Goal: Information Seeking & Learning: Learn about a topic

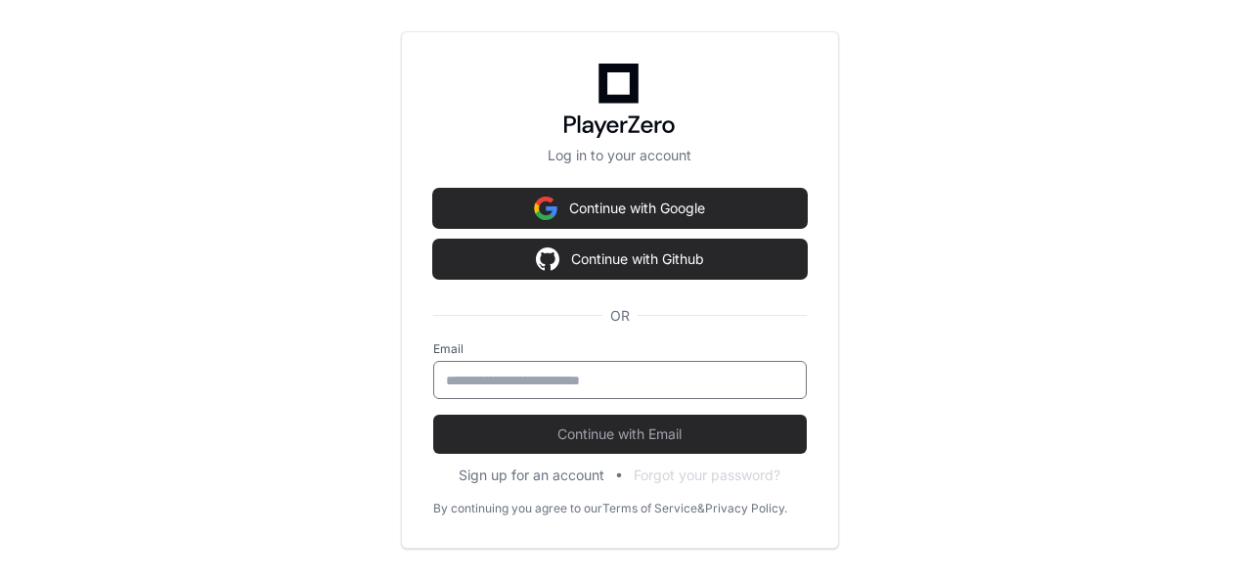
click at [512, 383] on input "email" at bounding box center [620, 381] width 348 height 20
type input "**********"
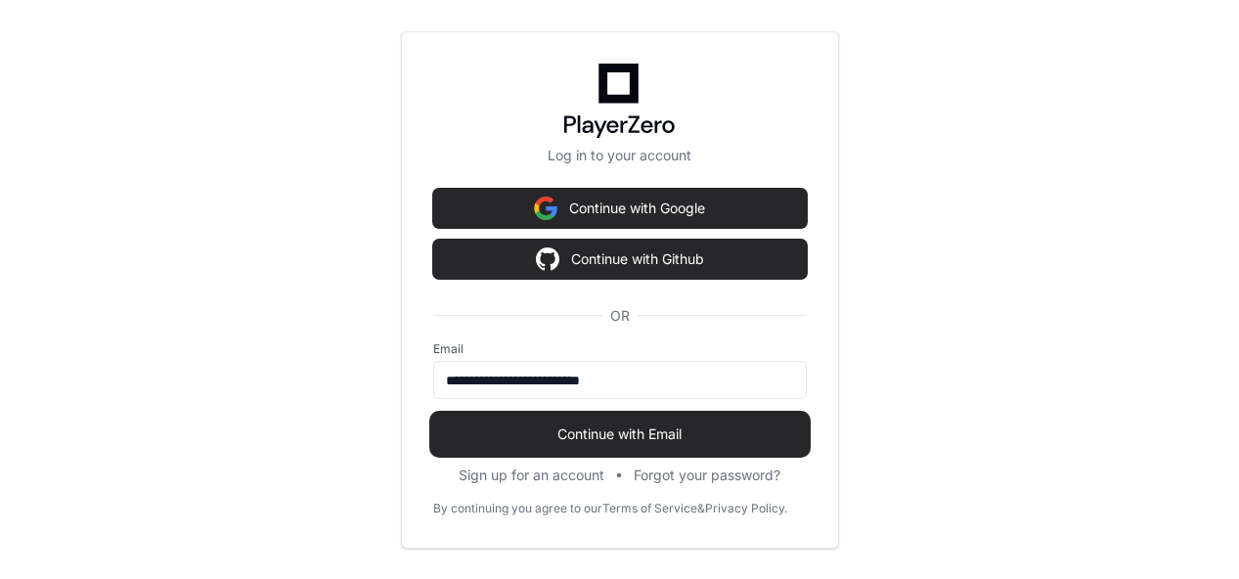
click at [630, 430] on span "Continue with Email" at bounding box center [619, 434] width 373 height 20
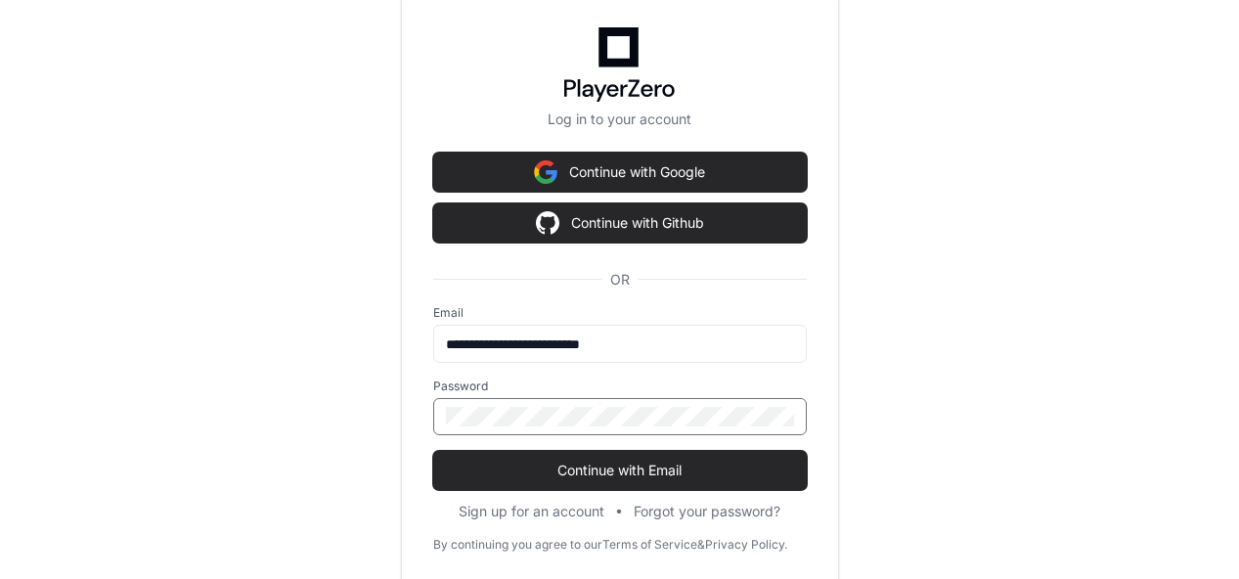
click at [433, 451] on button "Continue with Email" at bounding box center [619, 470] width 373 height 39
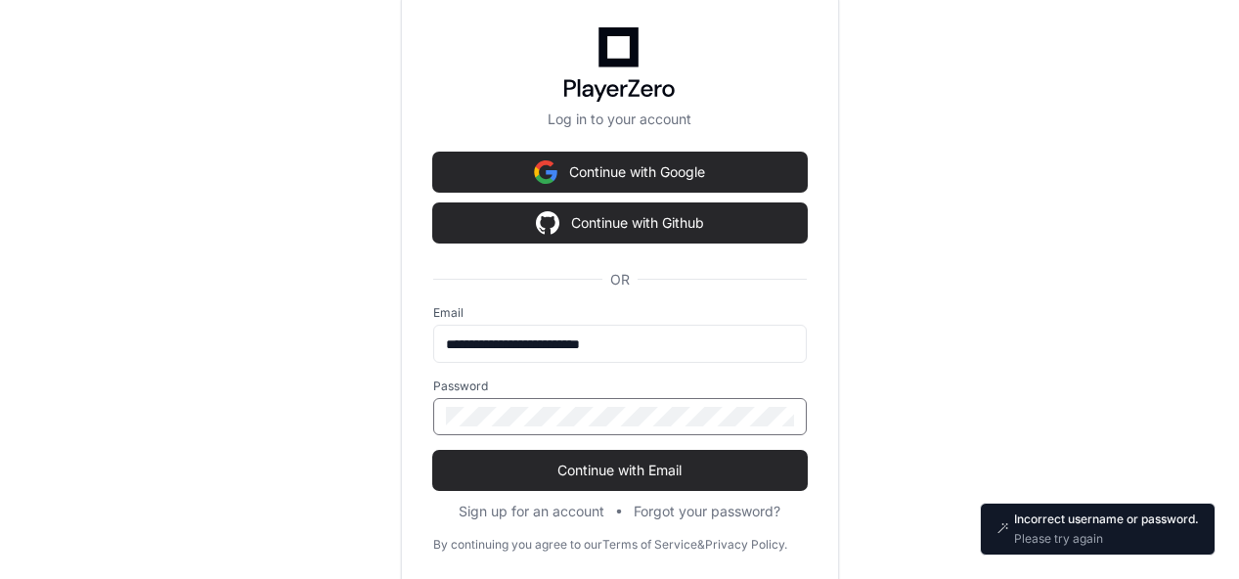
click at [433, 451] on button "Continue with Email" at bounding box center [619, 470] width 373 height 39
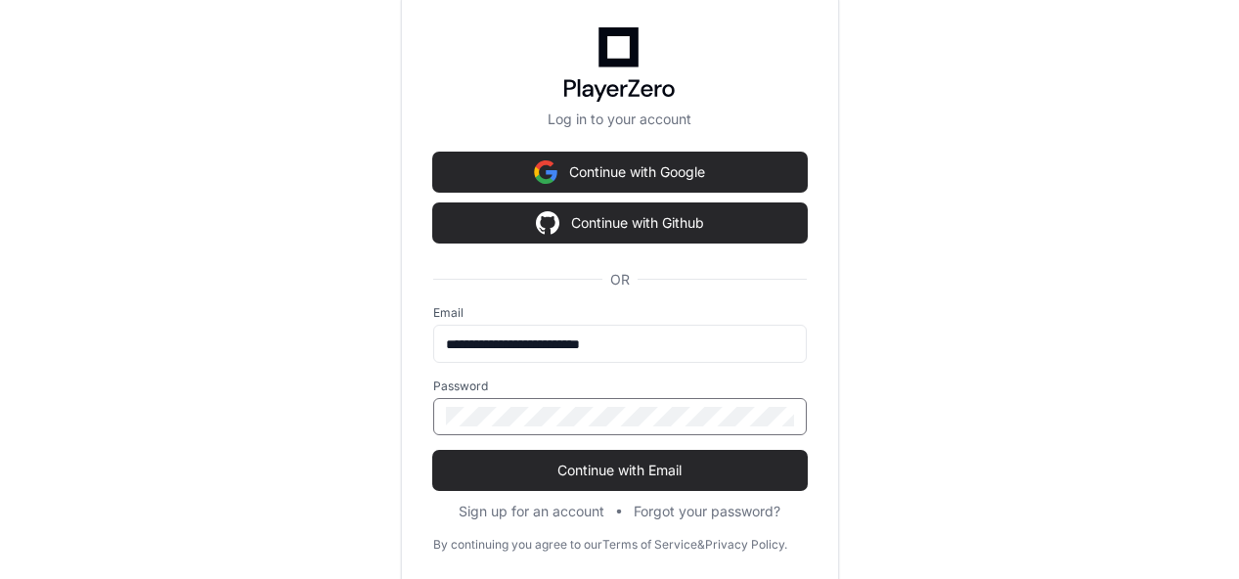
click at [433, 451] on button "Continue with Email" at bounding box center [619, 470] width 373 height 39
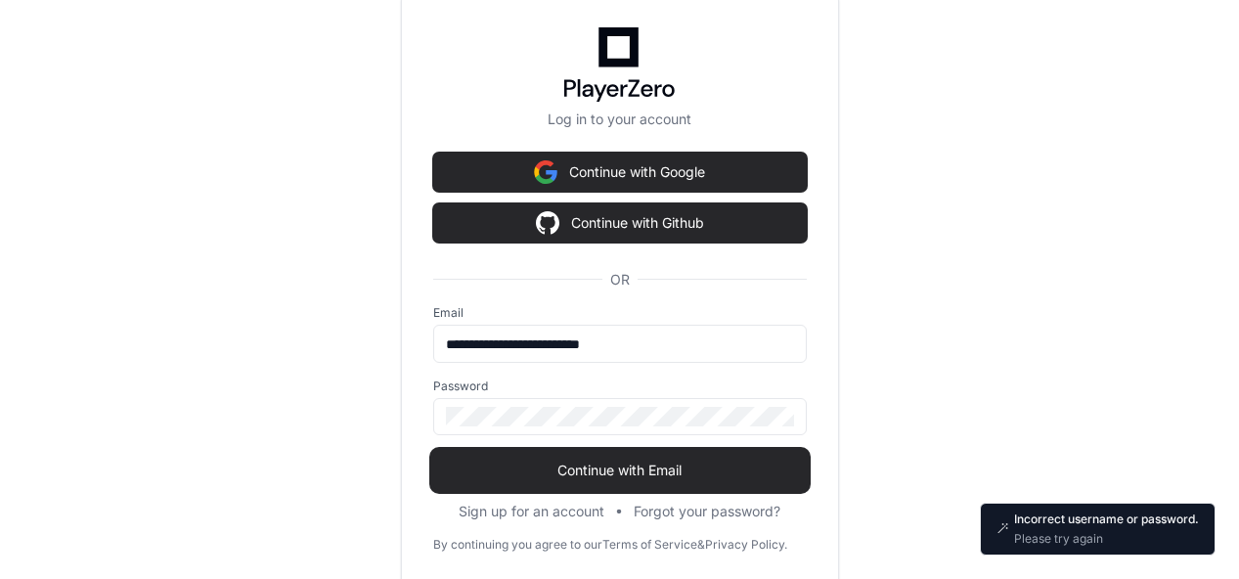
click at [609, 470] on span "Continue with Email" at bounding box center [619, 470] width 373 height 20
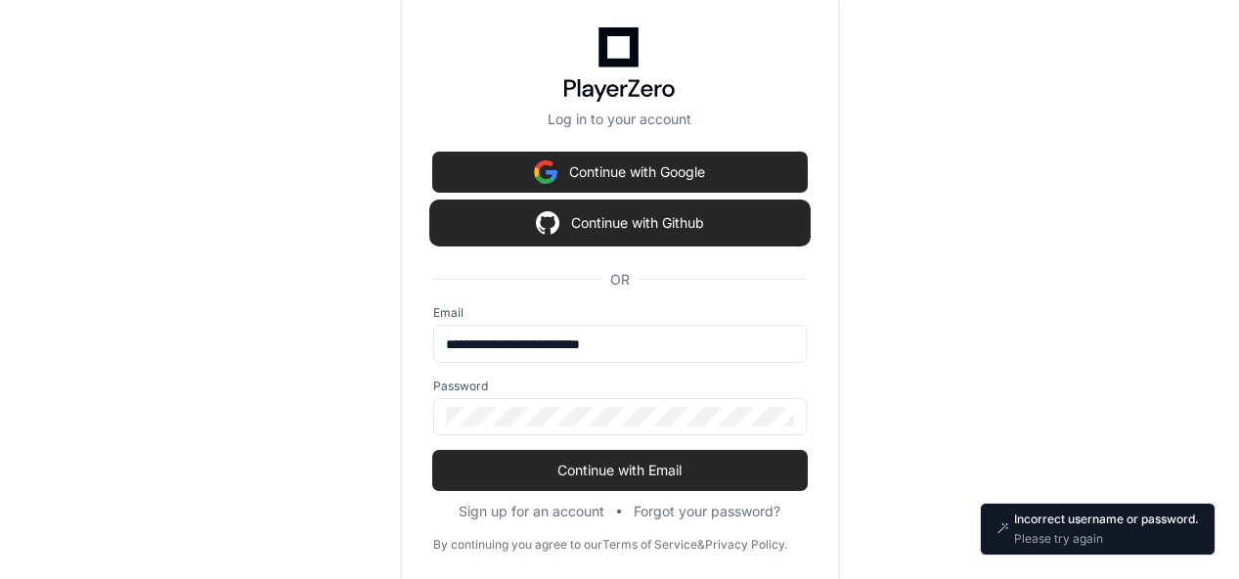
click at [624, 223] on button "Continue with Github" at bounding box center [619, 222] width 373 height 39
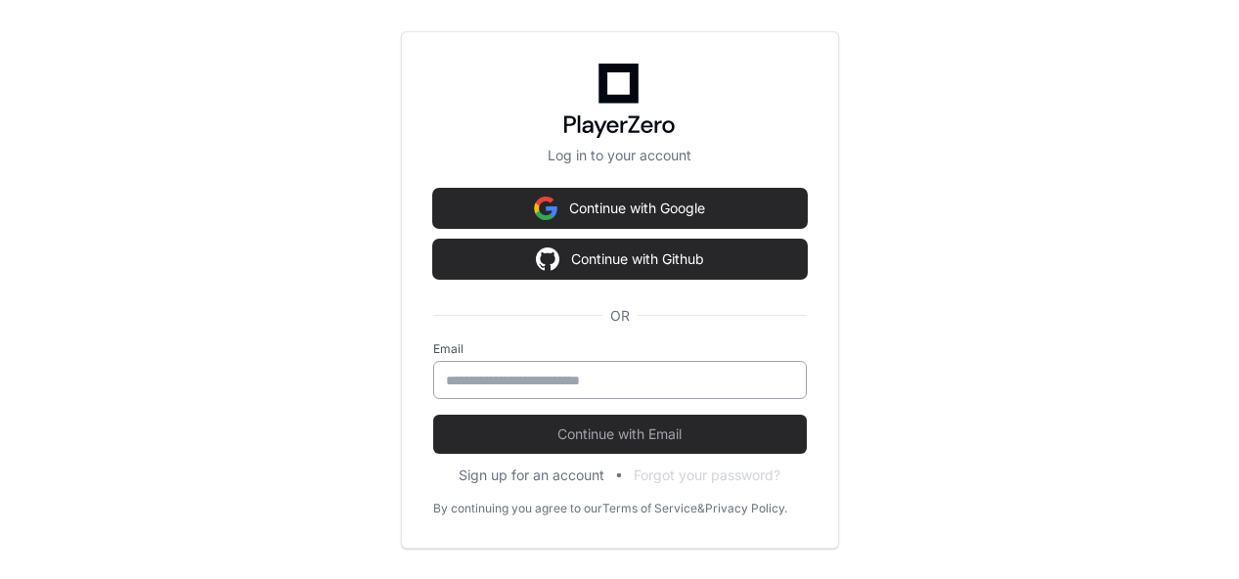
click at [576, 382] on input "email" at bounding box center [620, 381] width 348 height 20
type input "**********"
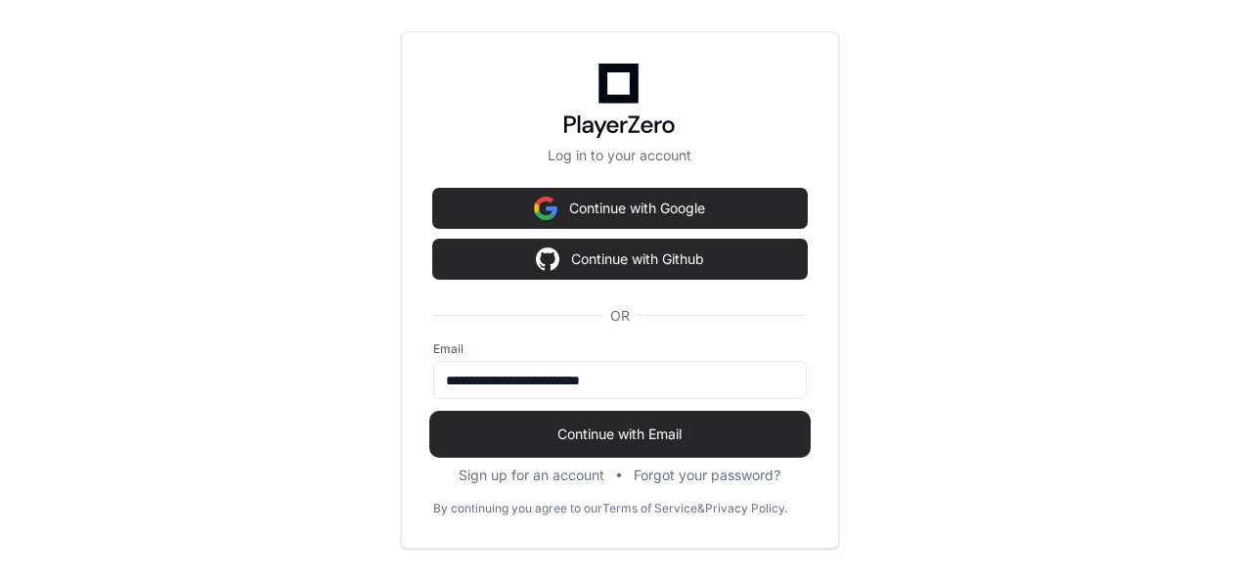
click at [645, 437] on span "Continue with Email" at bounding box center [619, 434] width 373 height 20
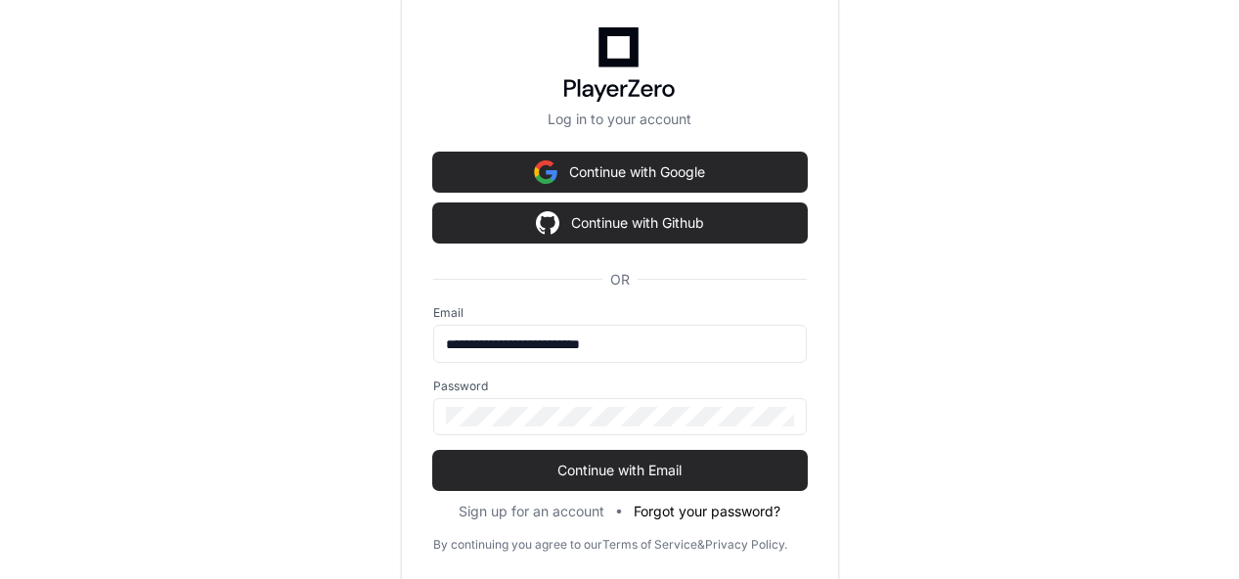
click at [707, 513] on button "Forgot your password?" at bounding box center [706, 512] width 147 height 20
click at [433, 451] on button "Continue with Email" at bounding box center [619, 470] width 373 height 39
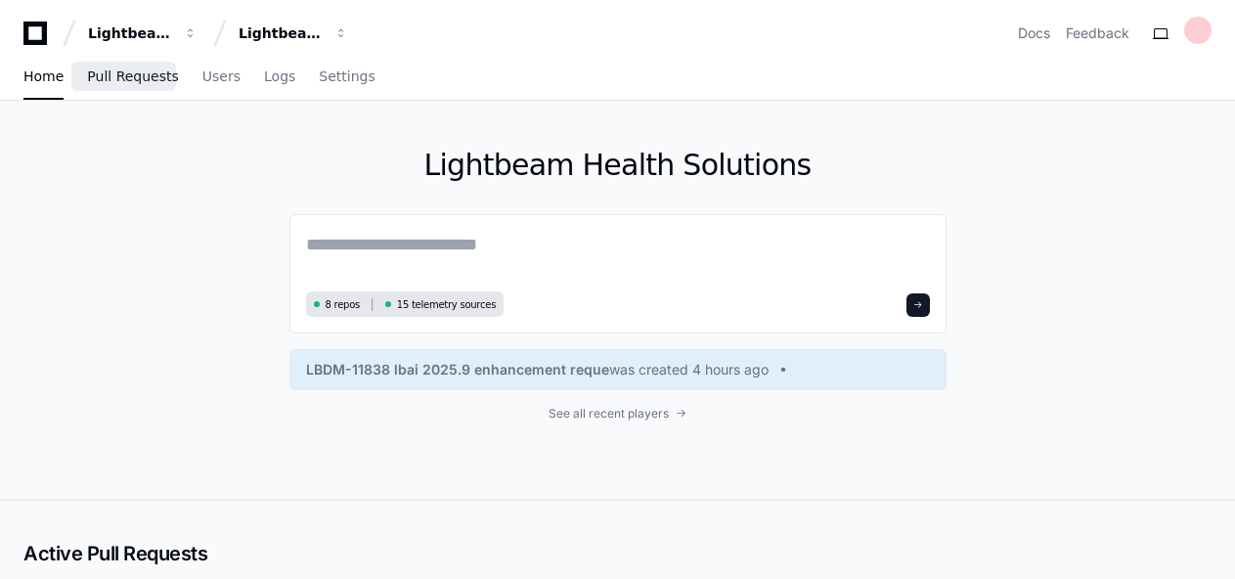
click at [132, 81] on span "Pull Requests" at bounding box center [132, 76] width 91 height 12
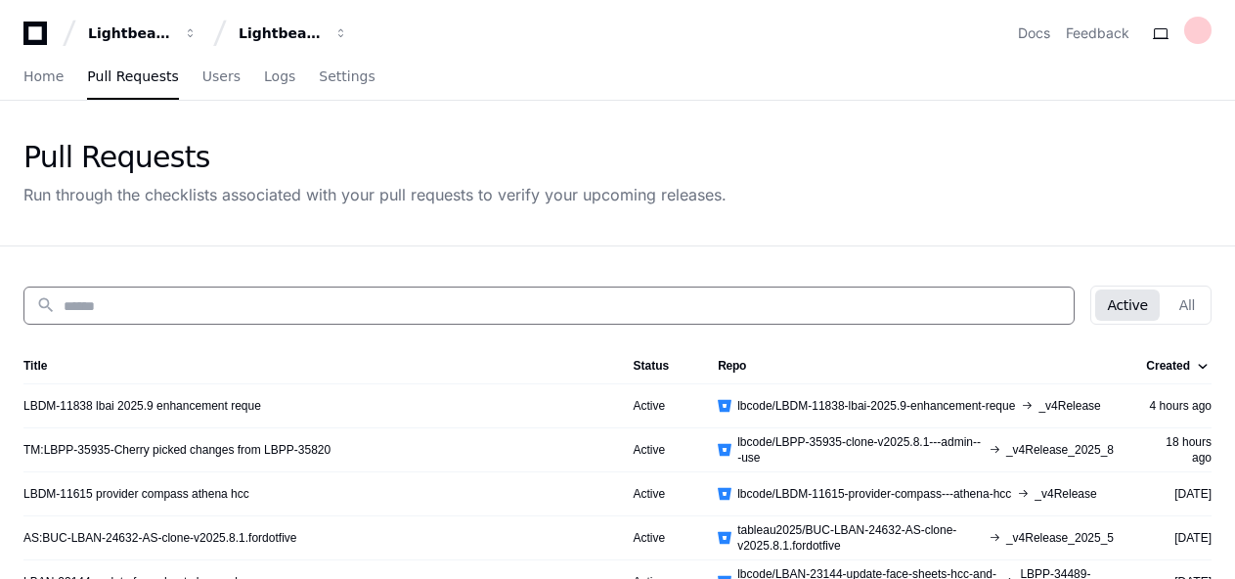
click at [147, 310] on input at bounding box center [563, 306] width 998 height 20
paste input "**********"
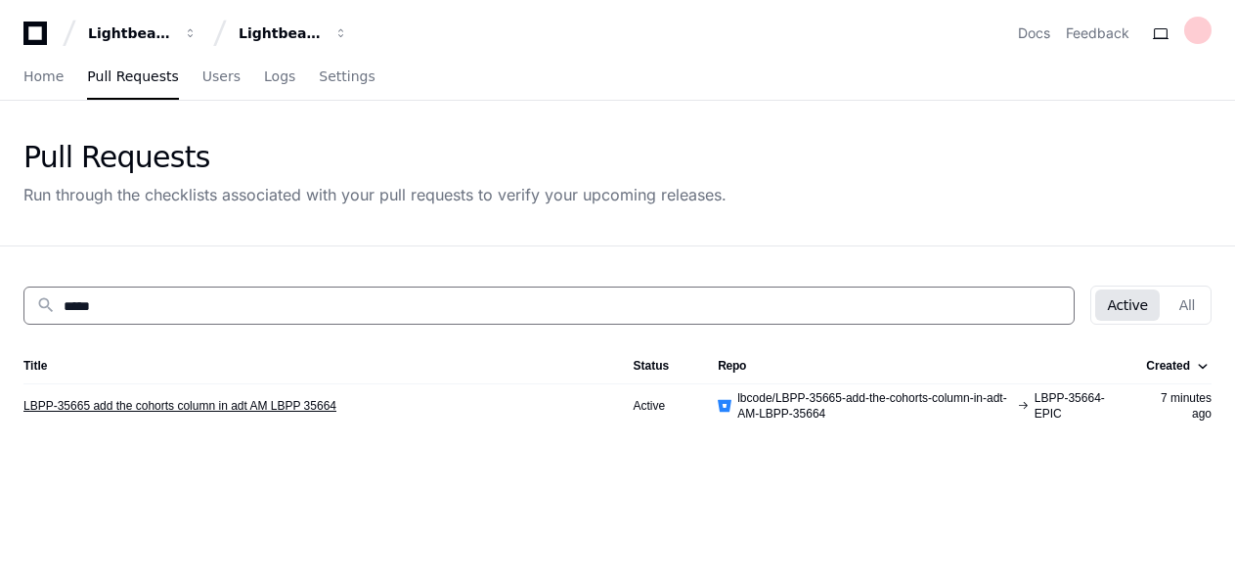
type input "*****"
click at [201, 402] on link "LBPP-35665 add the cohorts column in adt AM LBPP 35664" at bounding box center [179, 406] width 313 height 16
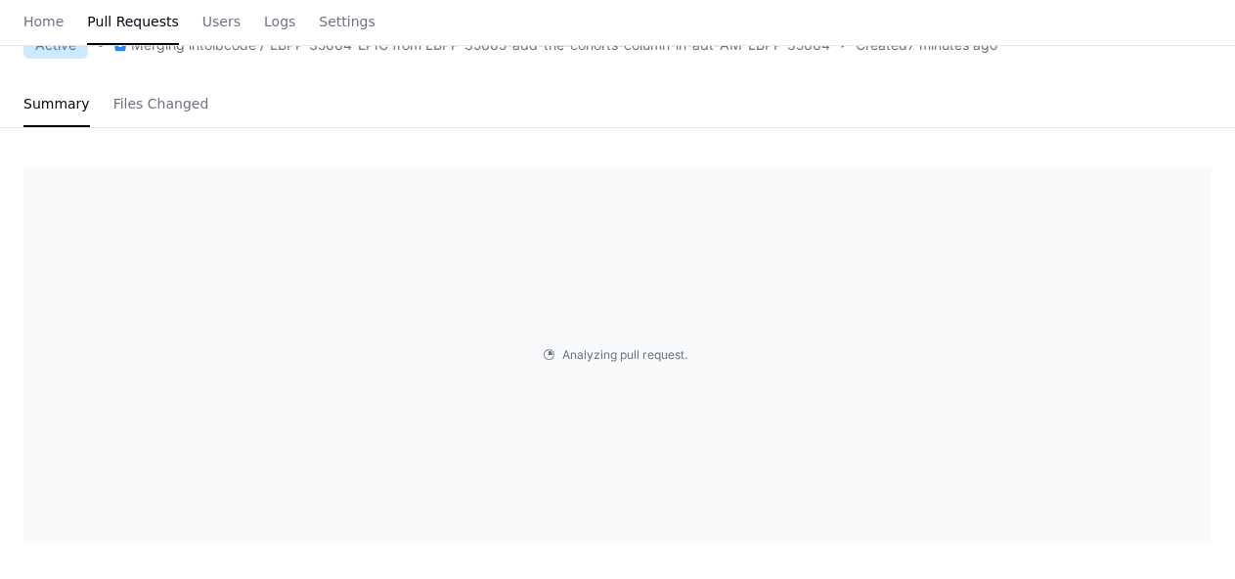
scroll to position [197, 0]
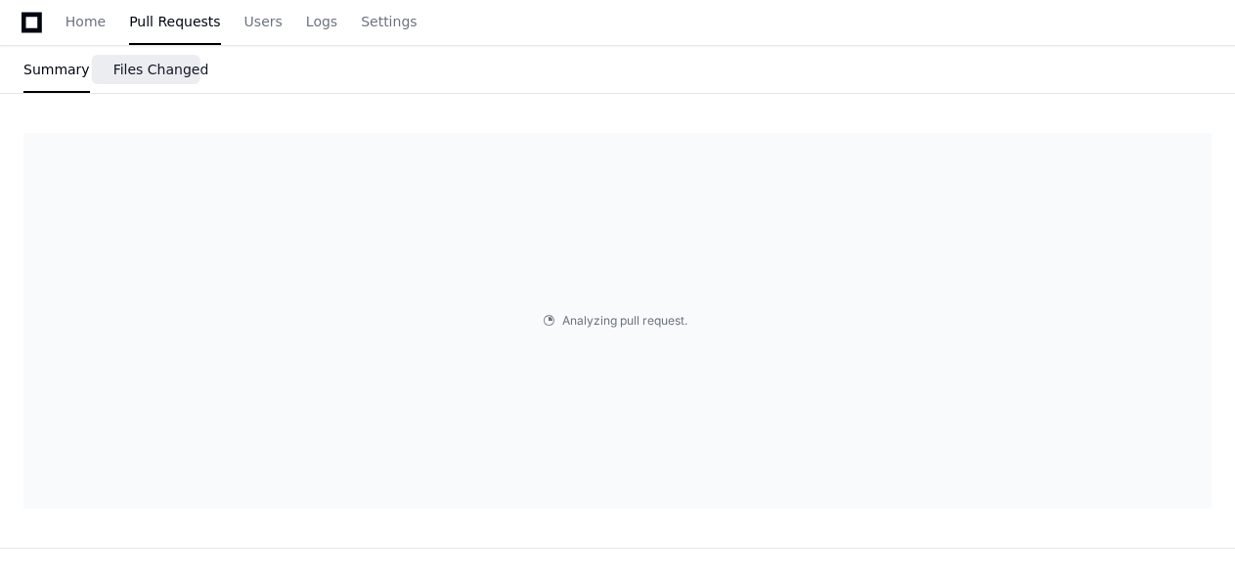
click at [152, 69] on span "Files Changed" at bounding box center [161, 70] width 96 height 12
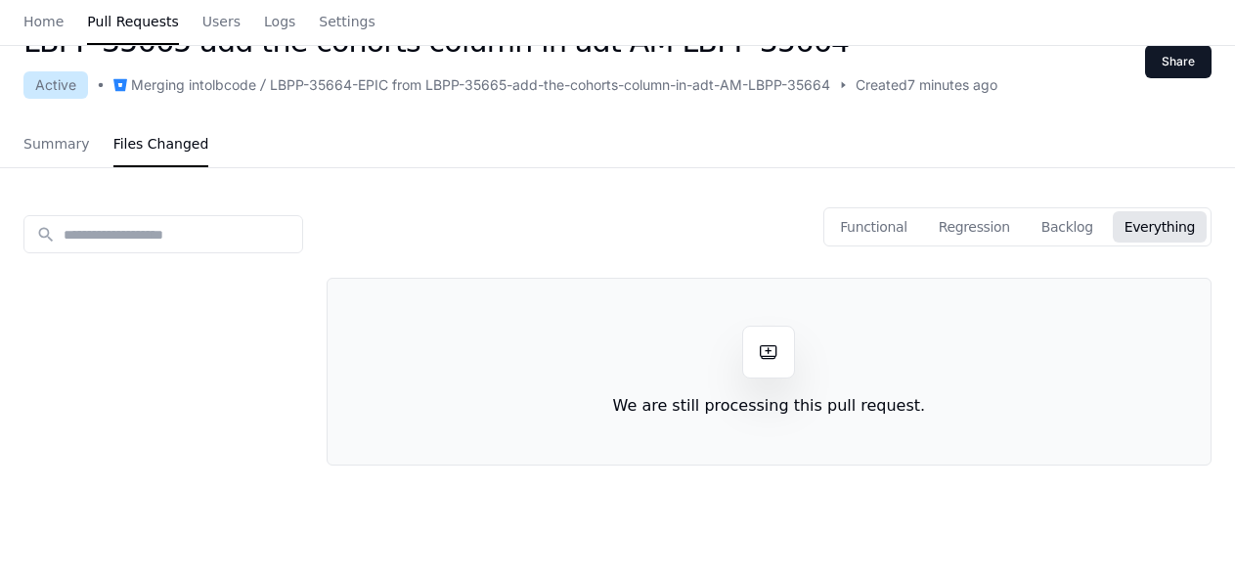
scroll to position [0, 0]
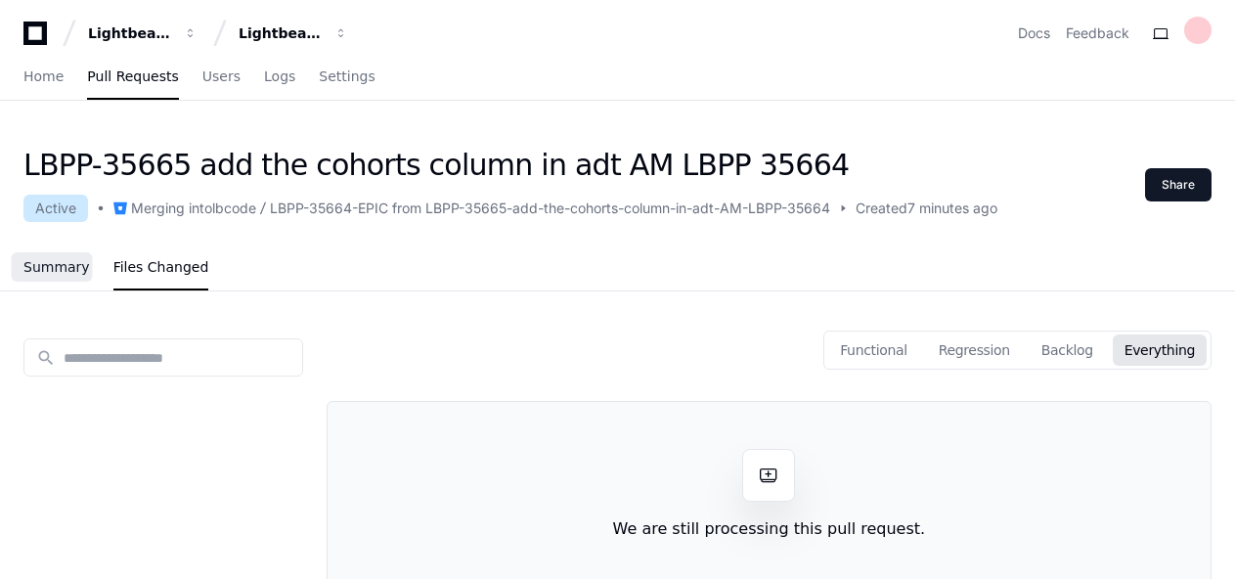
click at [55, 267] on span "Summary" at bounding box center [56, 267] width 66 height 12
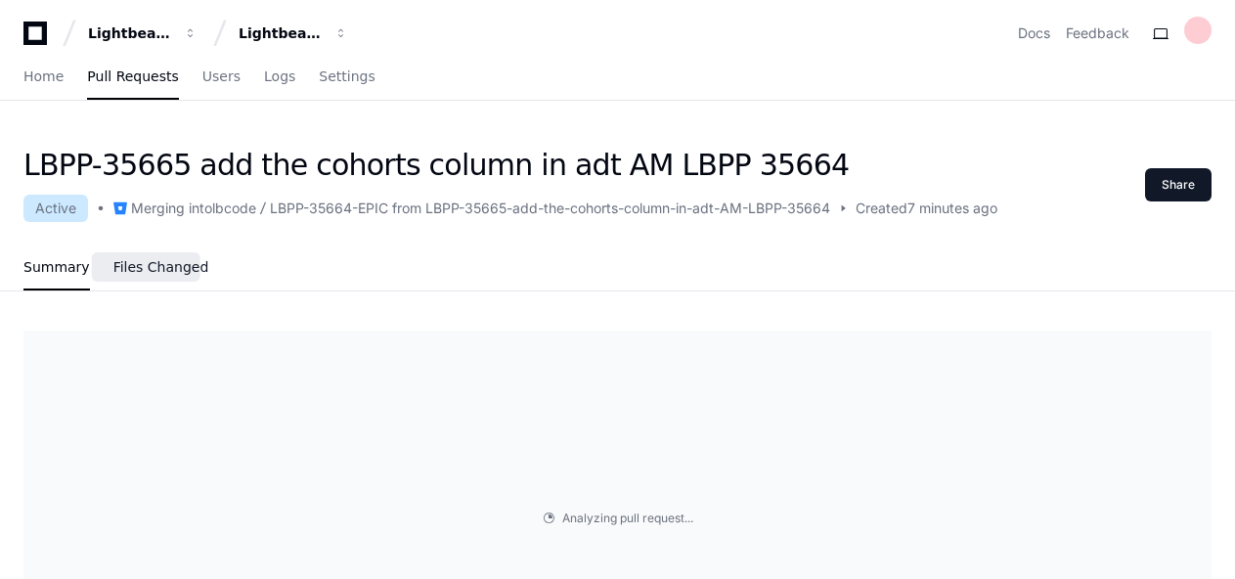
click at [157, 268] on span "Files Changed" at bounding box center [161, 267] width 96 height 12
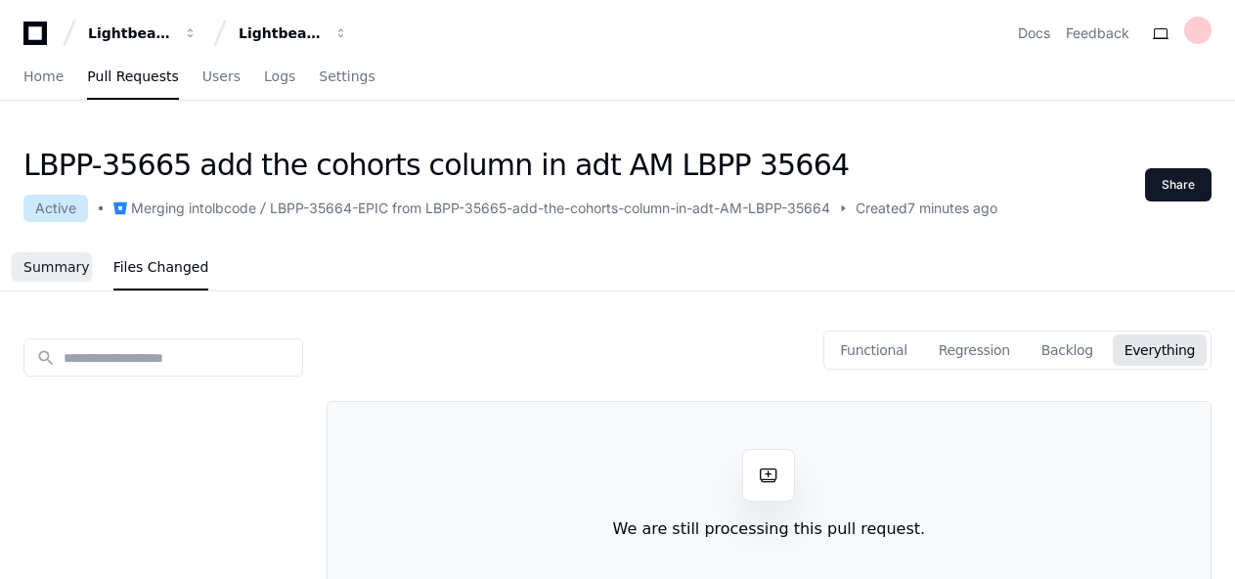
click at [54, 265] on span "Summary" at bounding box center [56, 267] width 66 height 12
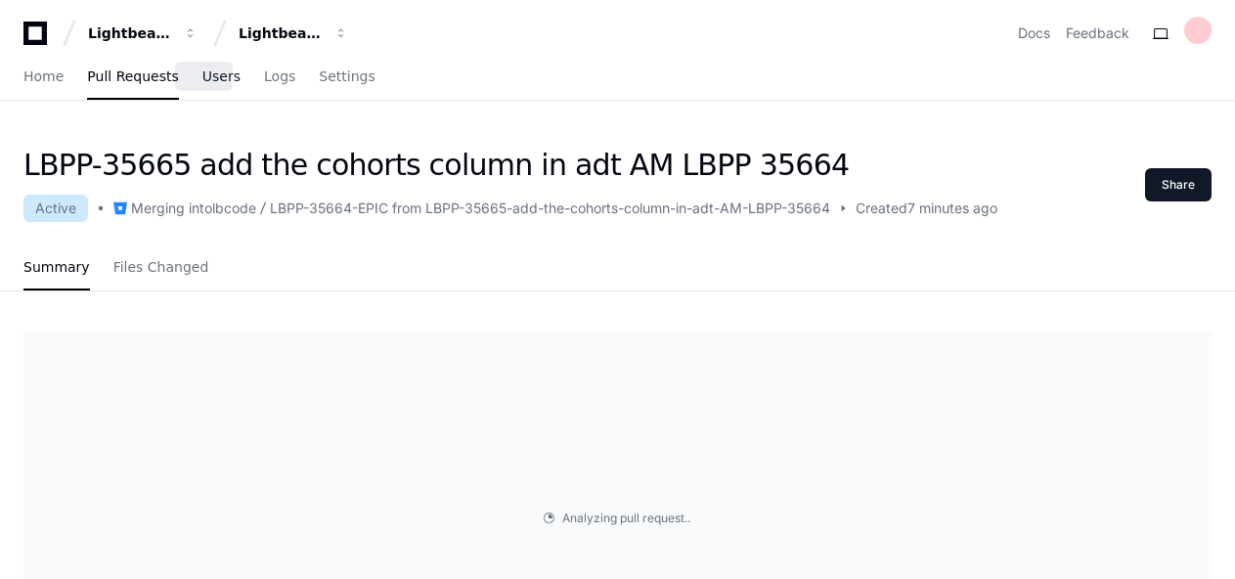
click at [202, 79] on span "Users" at bounding box center [221, 76] width 38 height 12
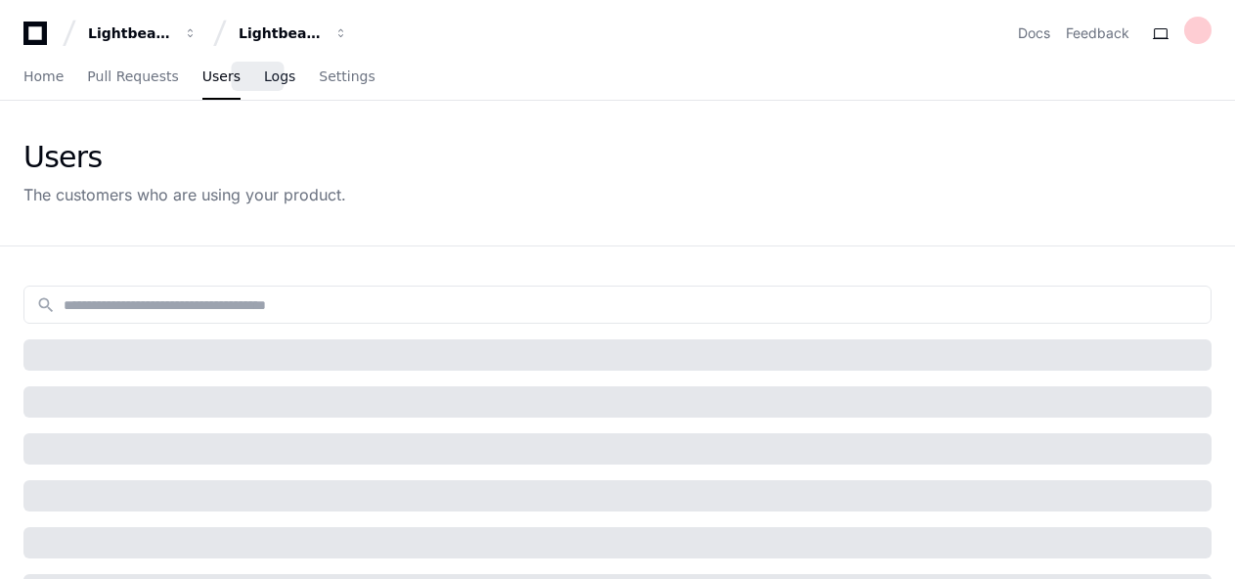
click at [264, 78] on span "Logs" at bounding box center [279, 76] width 31 height 12
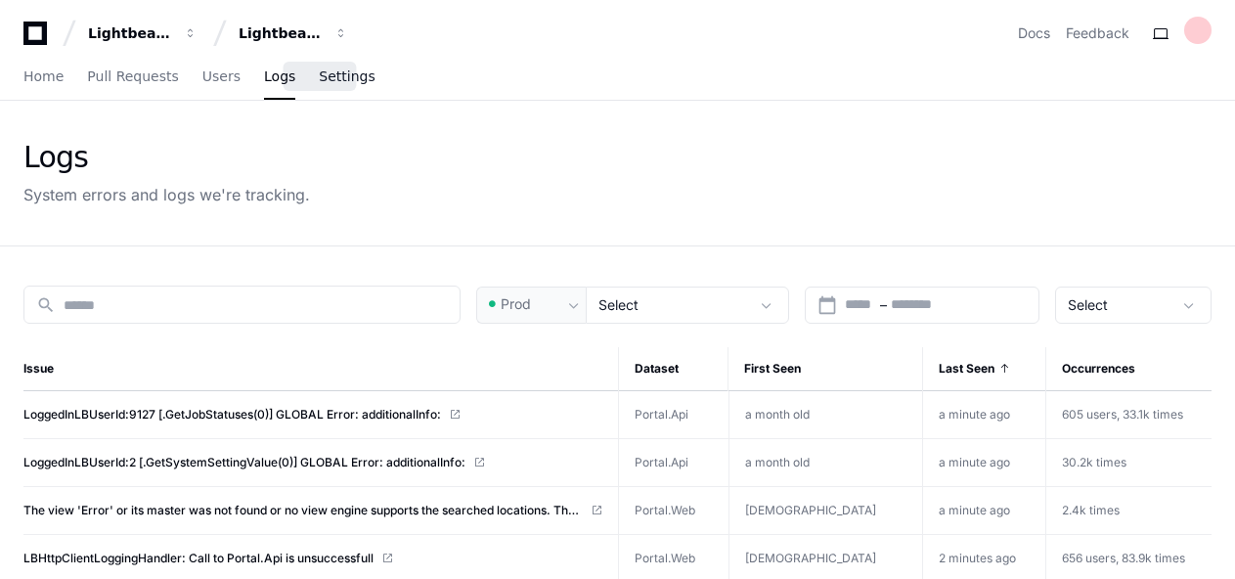
click at [319, 77] on span "Settings" at bounding box center [347, 76] width 56 height 12
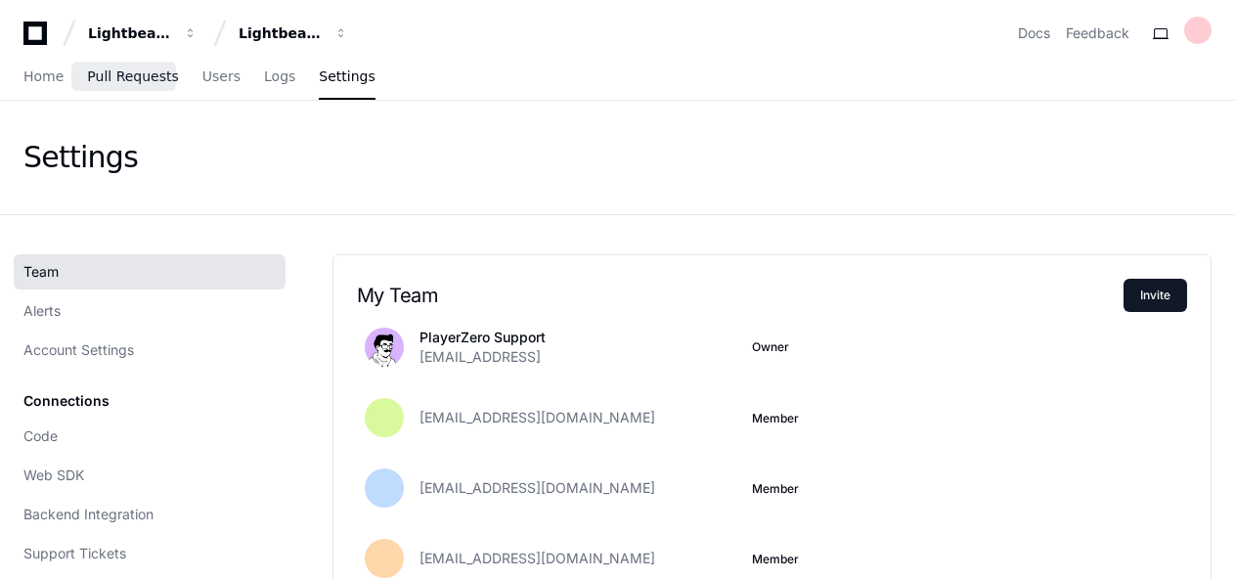
click at [135, 74] on span "Pull Requests" at bounding box center [132, 76] width 91 height 12
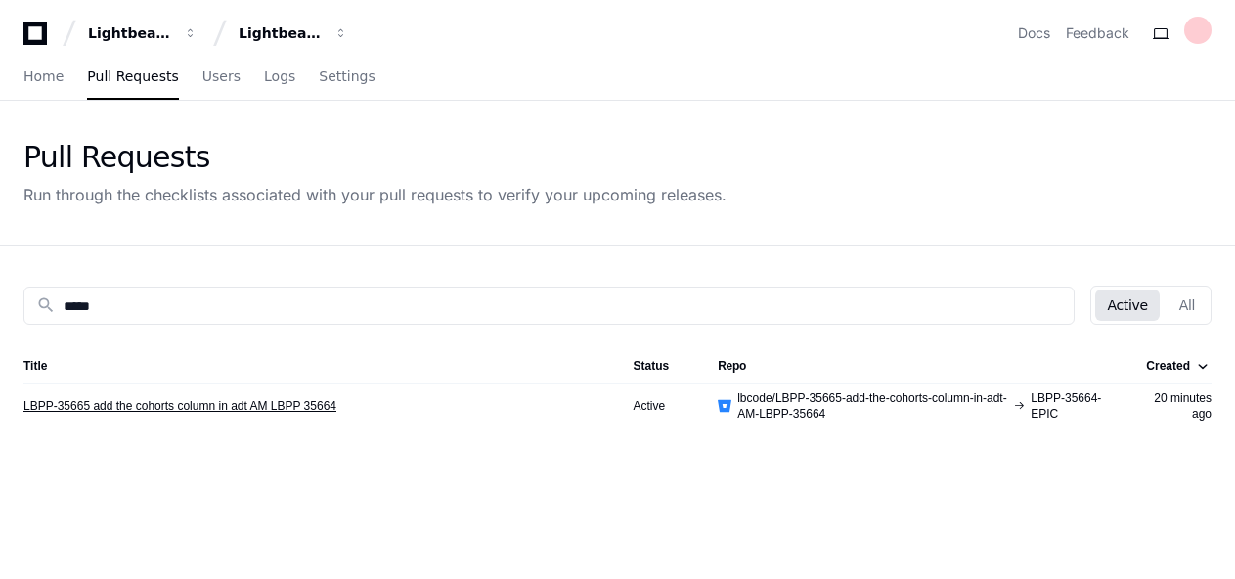
click at [275, 404] on link "LBPP-35665 add the cohorts column in adt AM LBPP 35664" at bounding box center [179, 406] width 313 height 16
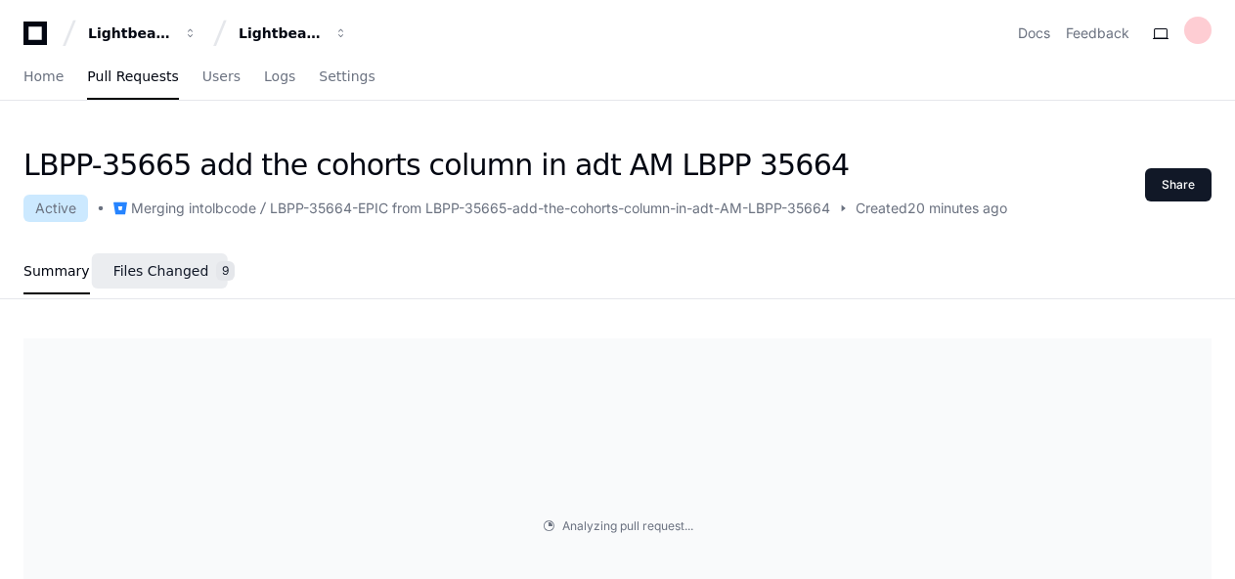
click at [171, 276] on span "Files Changed" at bounding box center [161, 271] width 96 height 12
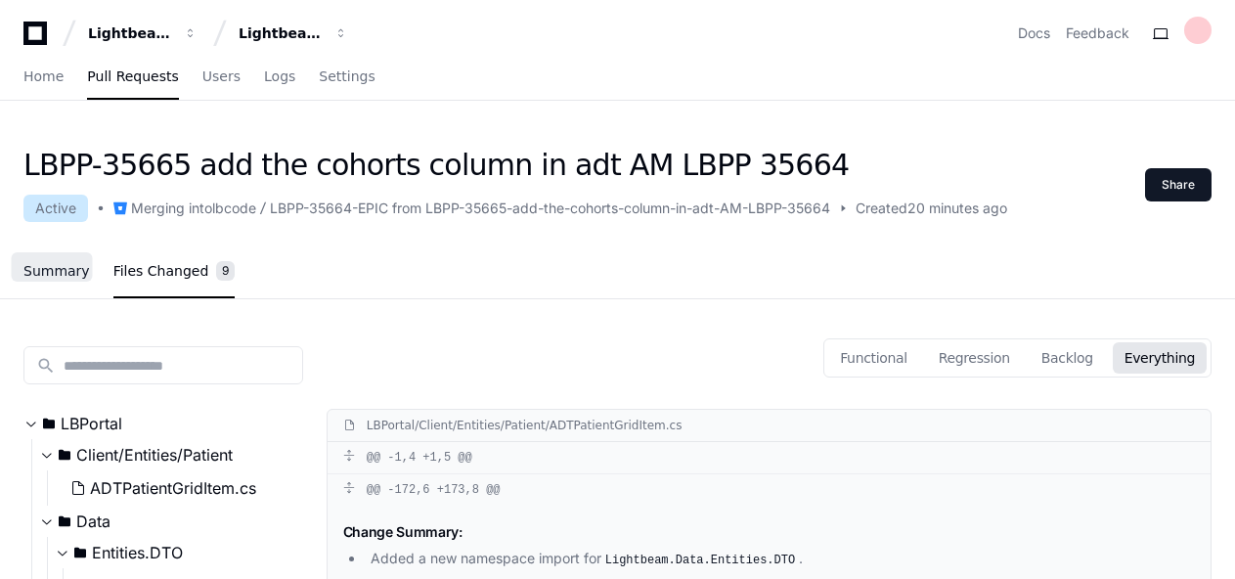
click at [55, 284] on link "Summary" at bounding box center [56, 271] width 66 height 45
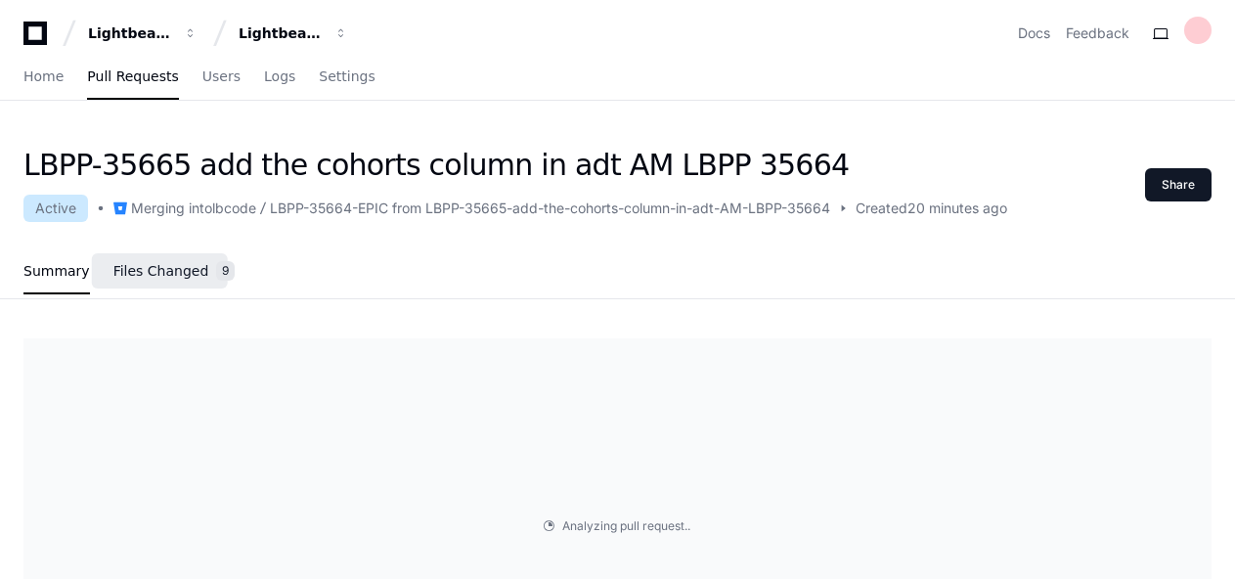
click at [167, 268] on span "Files Changed" at bounding box center [161, 271] width 96 height 12
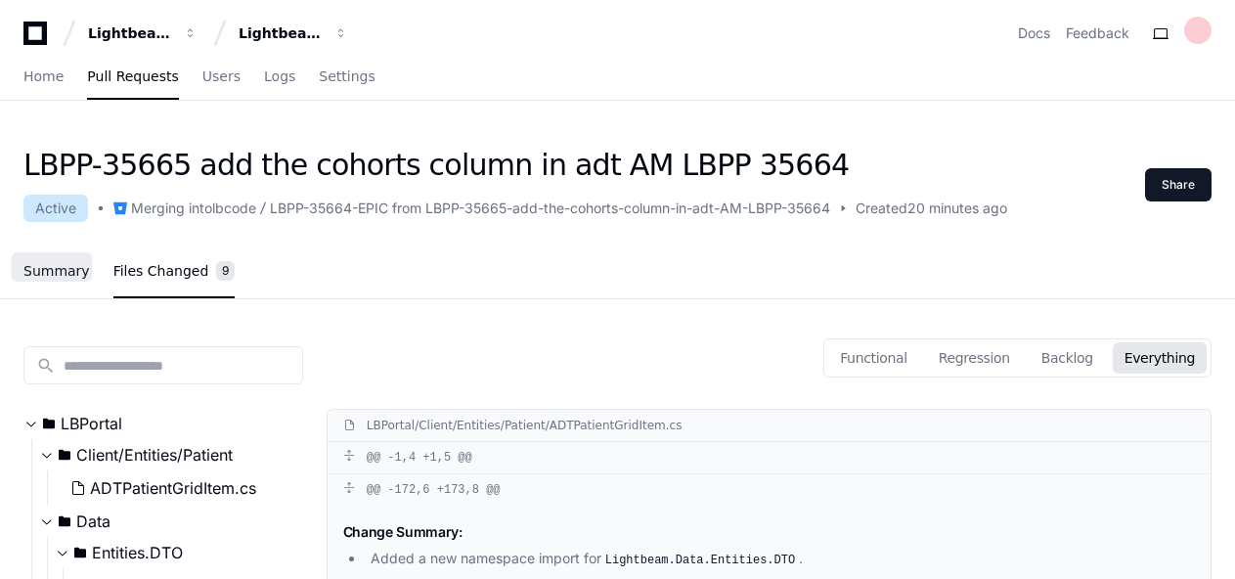
click at [58, 275] on span "Summary" at bounding box center [56, 271] width 66 height 12
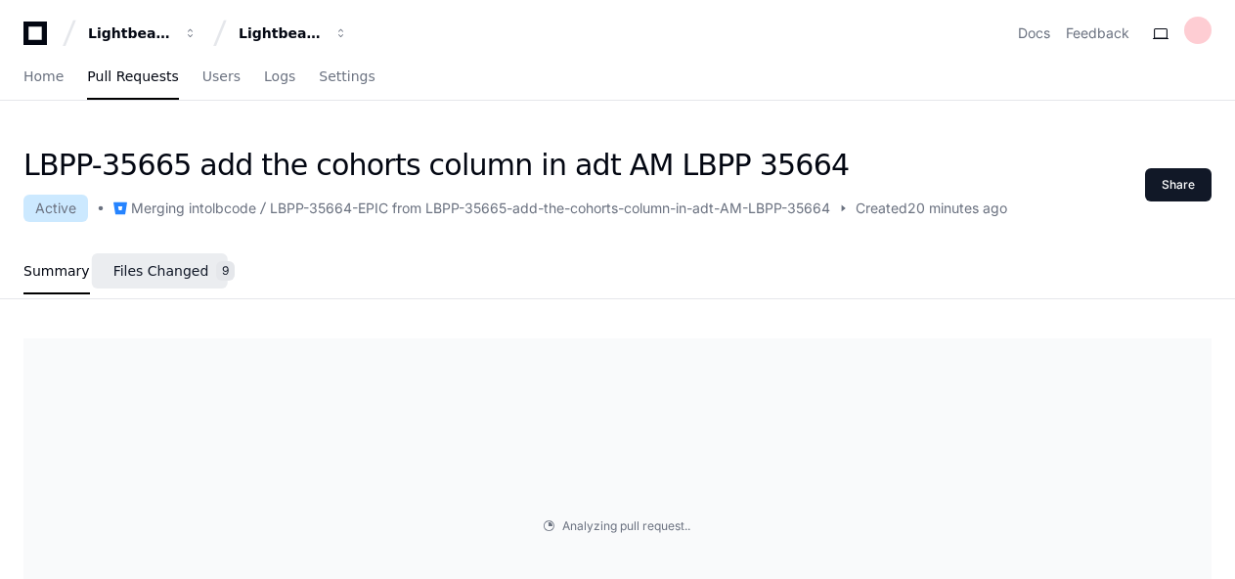
click at [155, 277] on span "Files Changed" at bounding box center [161, 271] width 96 height 12
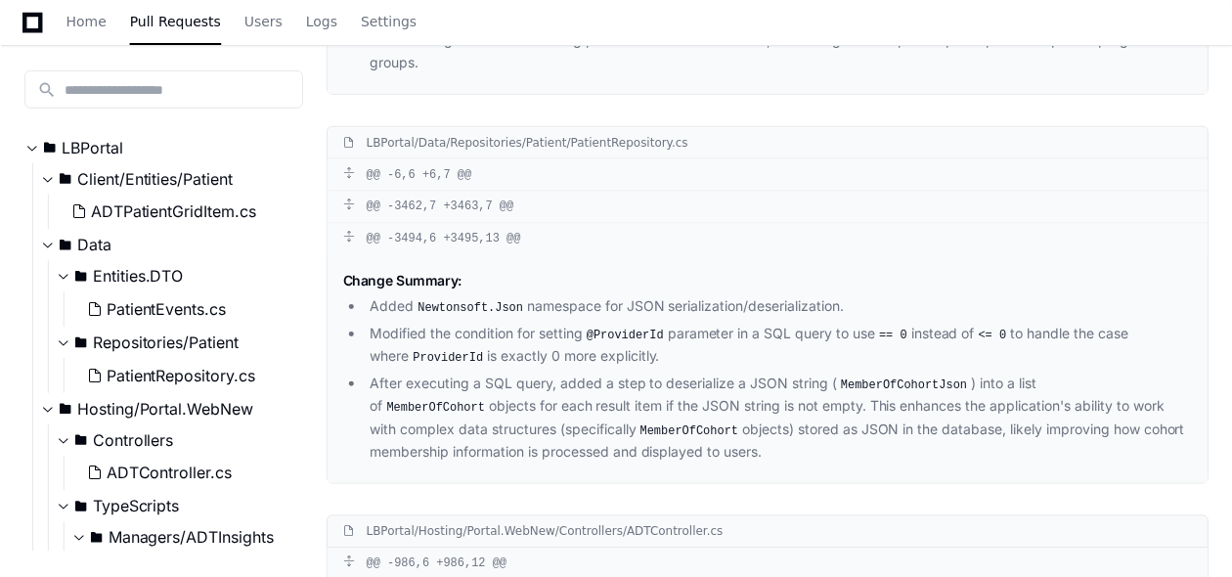
scroll to position [825, 0]
